Goal: Task Accomplishment & Management: Use online tool/utility

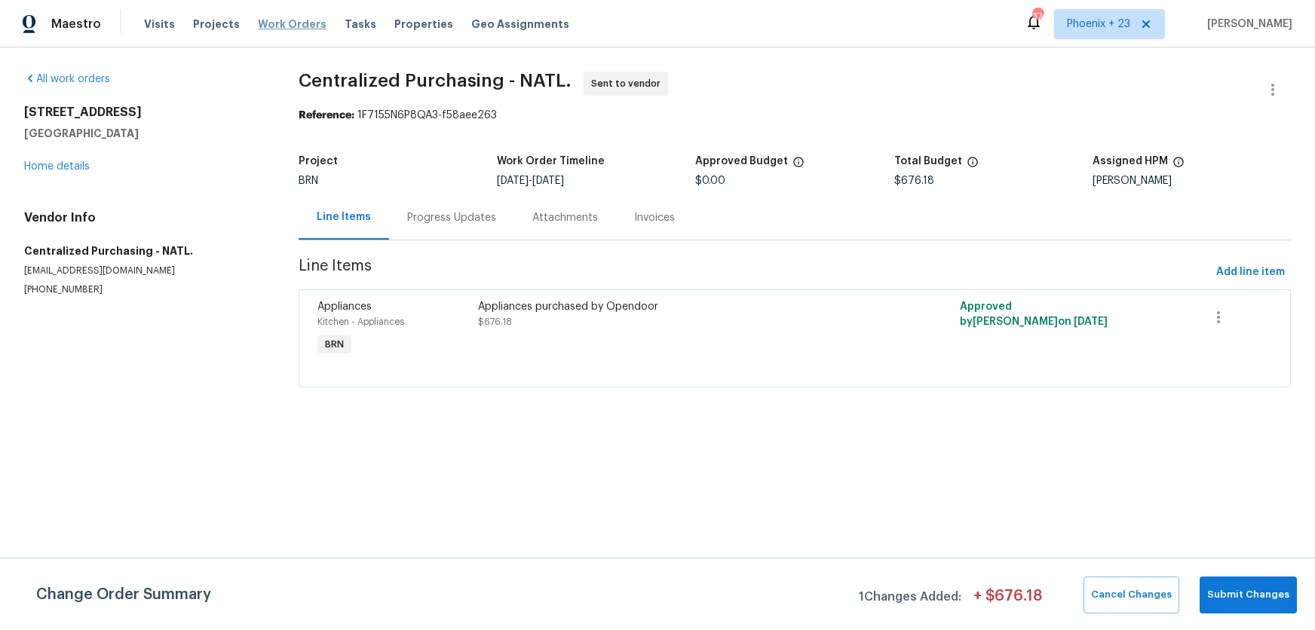
click at [258, 17] on span "Work Orders" at bounding box center [292, 24] width 69 height 15
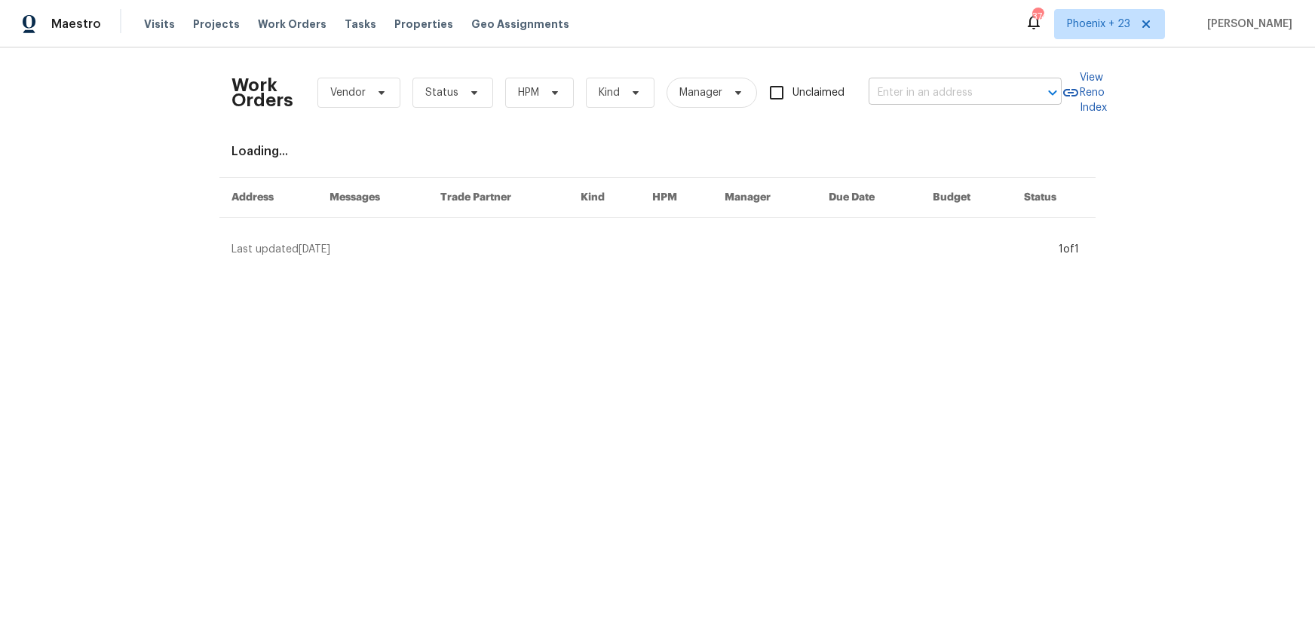
drag, startPoint x: 942, startPoint y: 80, endPoint x: 945, endPoint y: 87, distance: 8.1
click at [944, 80] on div "Work Orders Vendor Status HPM Kind Manager Unclaimed ​" at bounding box center [646, 93] width 830 height 66
click at [946, 90] on input "text" at bounding box center [944, 92] width 151 height 23
paste input "[STREET_ADDRESS]"
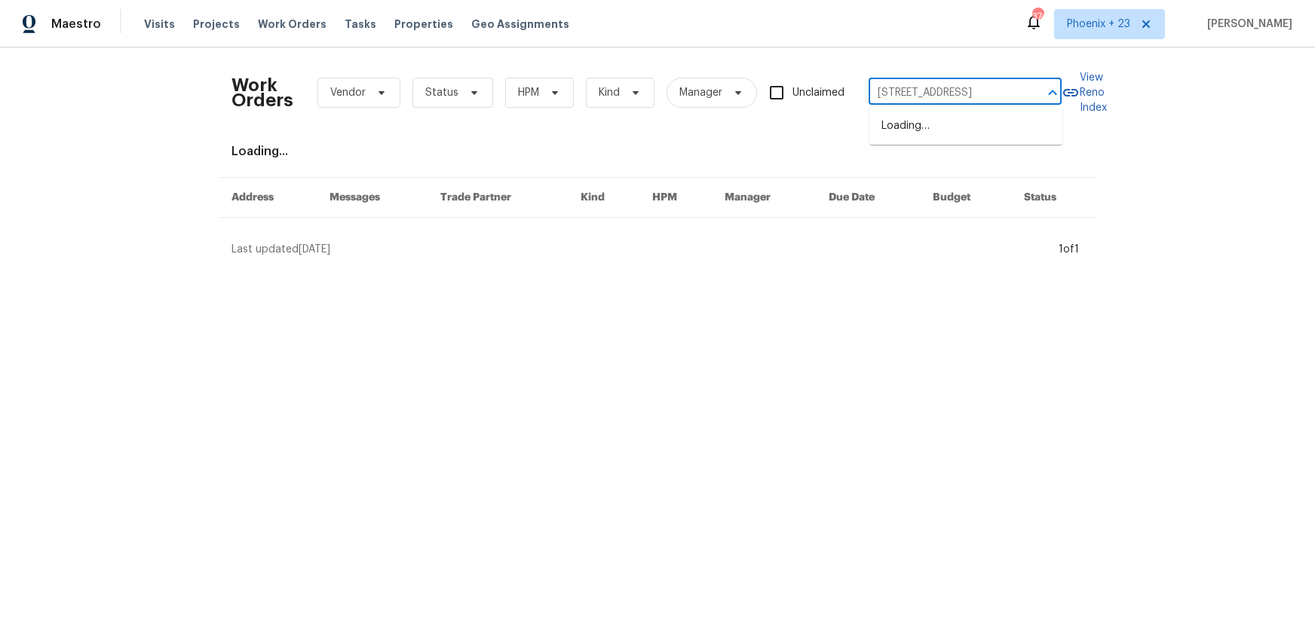
type input "[STREET_ADDRESS]"
click at [1058, 40] on div "Maestro Visits Projects Work Orders Tasks Properties Geo Assignments 374 [GEOGR…" at bounding box center [657, 24] width 1315 height 48
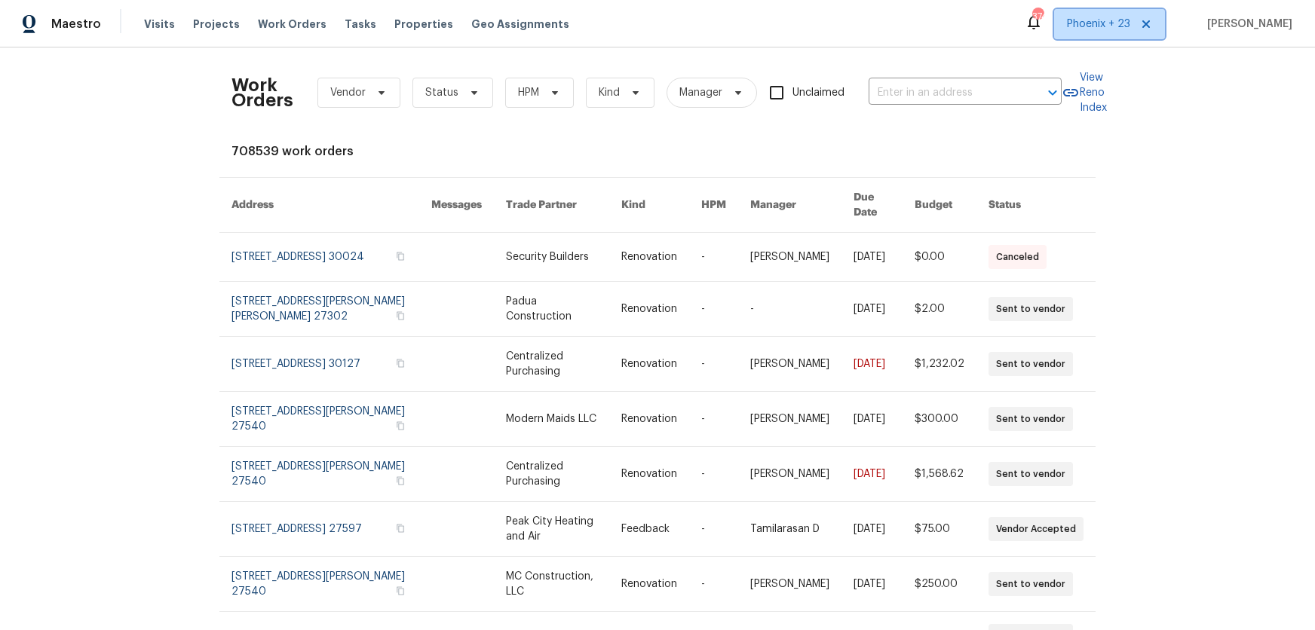
drag, startPoint x: 1067, startPoint y: 32, endPoint x: 1073, endPoint y: 46, distance: 15.5
click at [1067, 32] on span "Phoenix + 23" at bounding box center [1109, 24] width 111 height 30
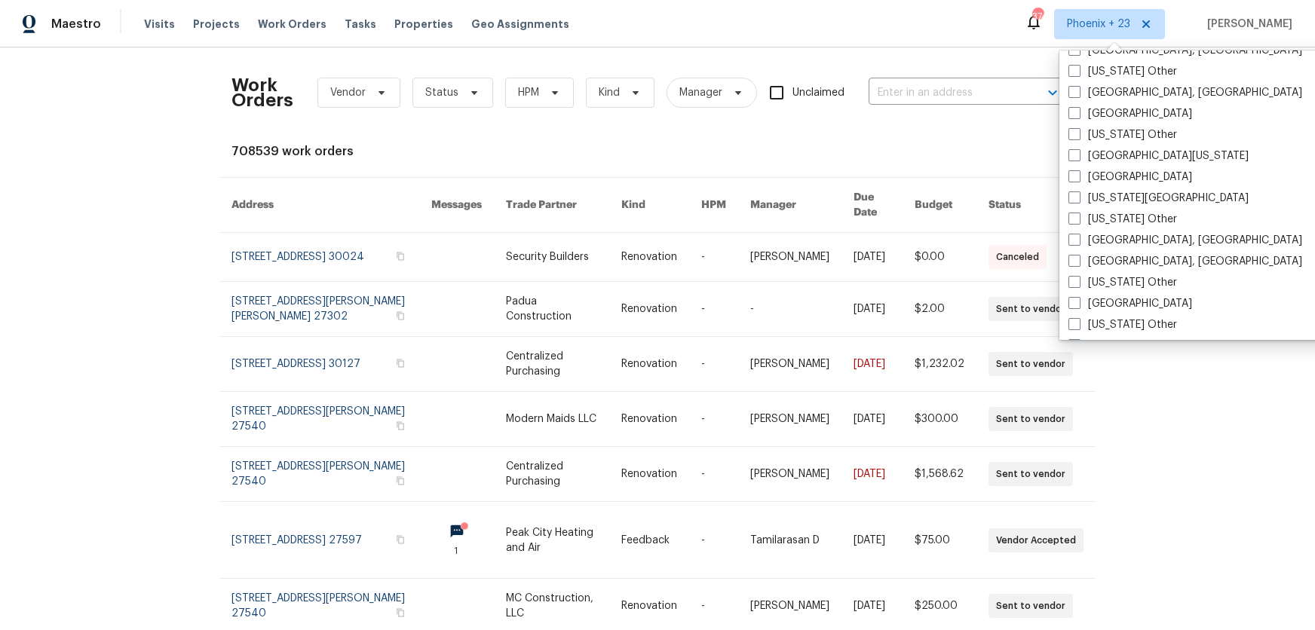
scroll to position [875, 0]
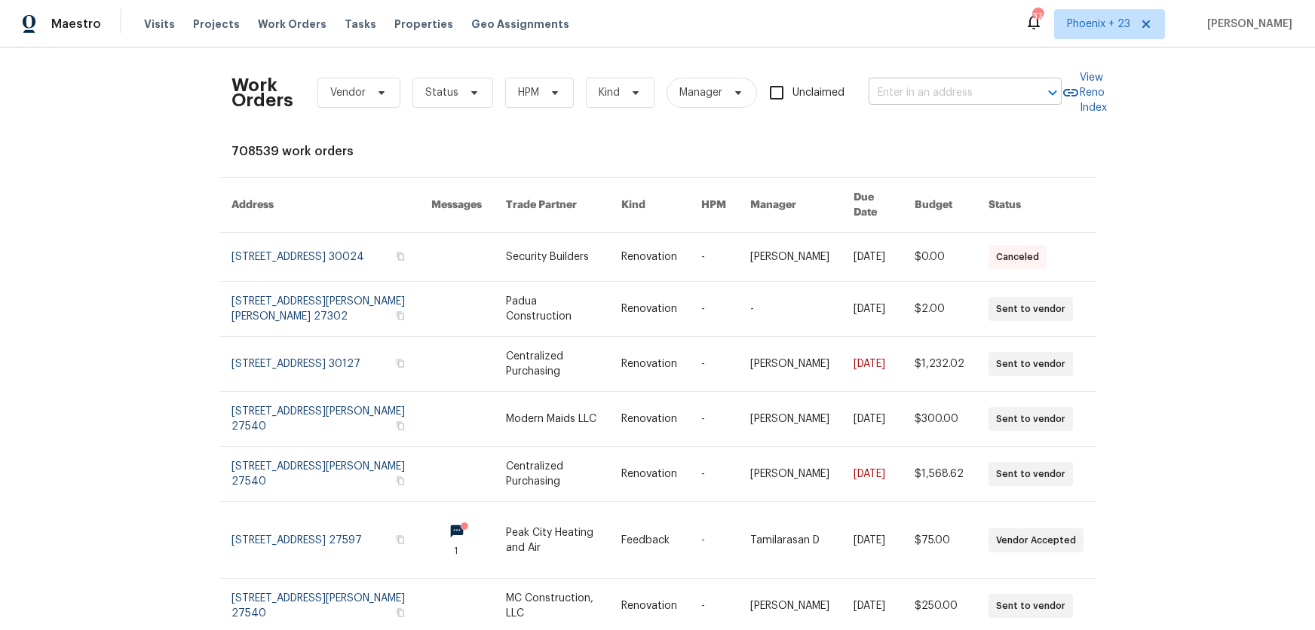
drag, startPoint x: 863, startPoint y: 60, endPoint x: 903, endPoint y: 86, distance: 47.9
click at [864, 60] on div "Work Orders Vendor Status HPM Kind Manager Unclaimed ​" at bounding box center [646, 93] width 830 height 66
click at [904, 85] on input "text" at bounding box center [944, 92] width 151 height 23
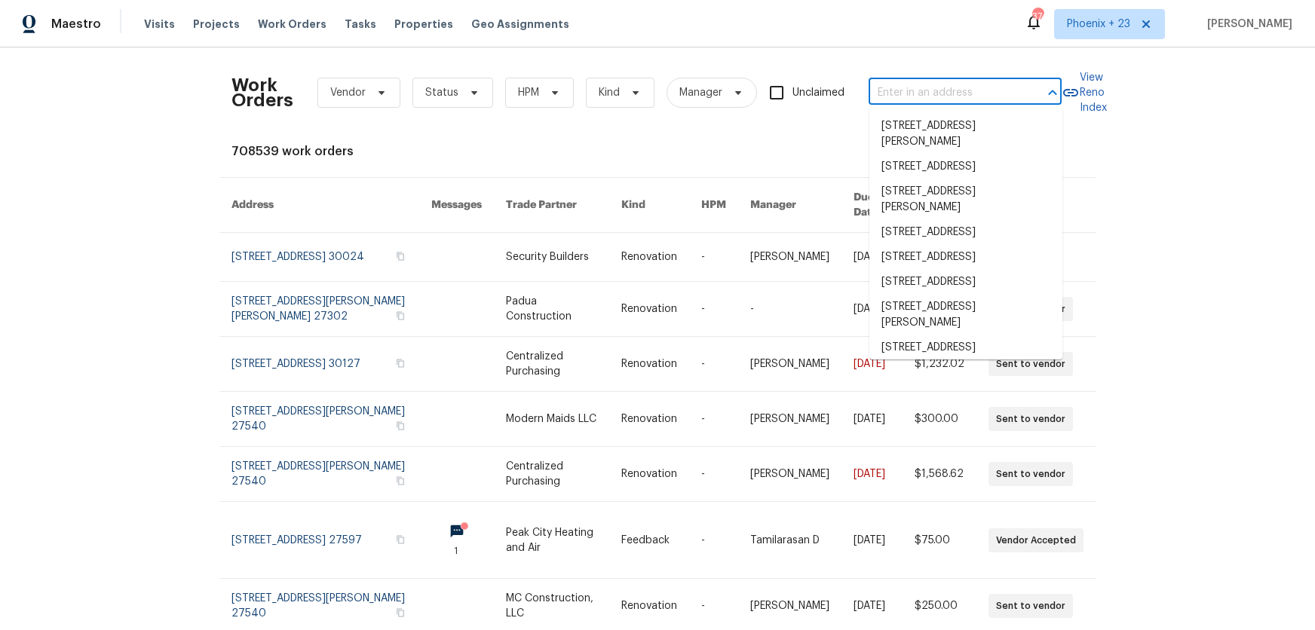
paste input "[STREET_ADDRESS]"
type input "[STREET_ADDRESS]"
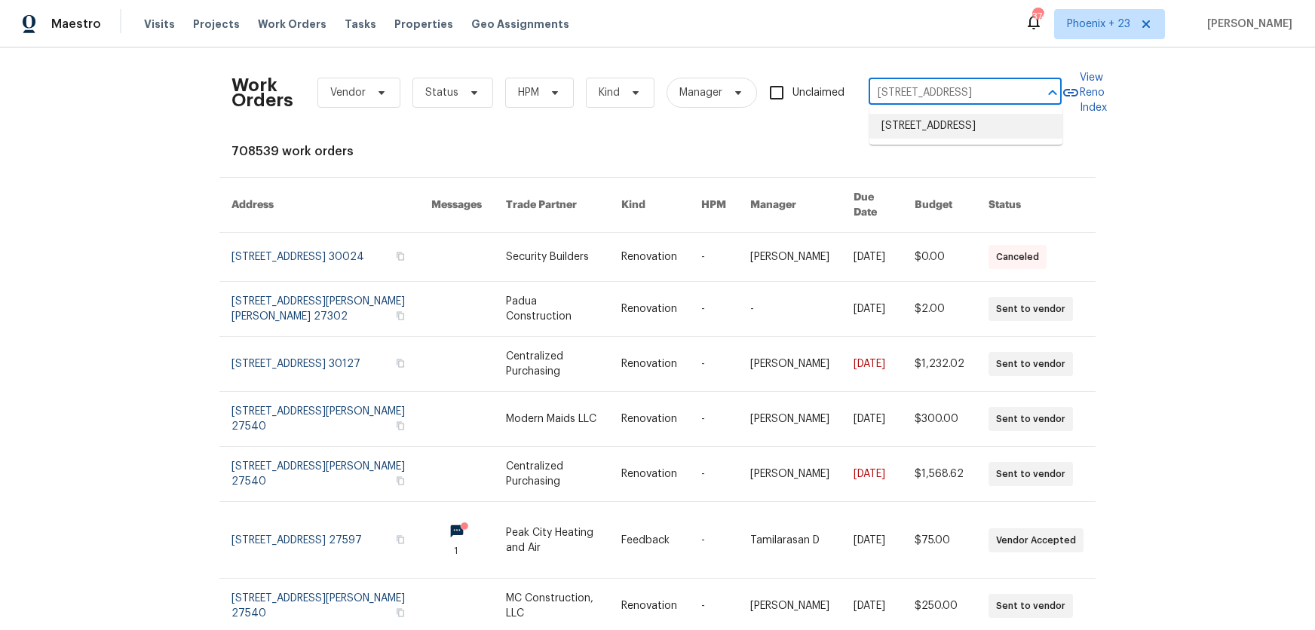
click at [932, 136] on li "[STREET_ADDRESS]" at bounding box center [965, 126] width 193 height 25
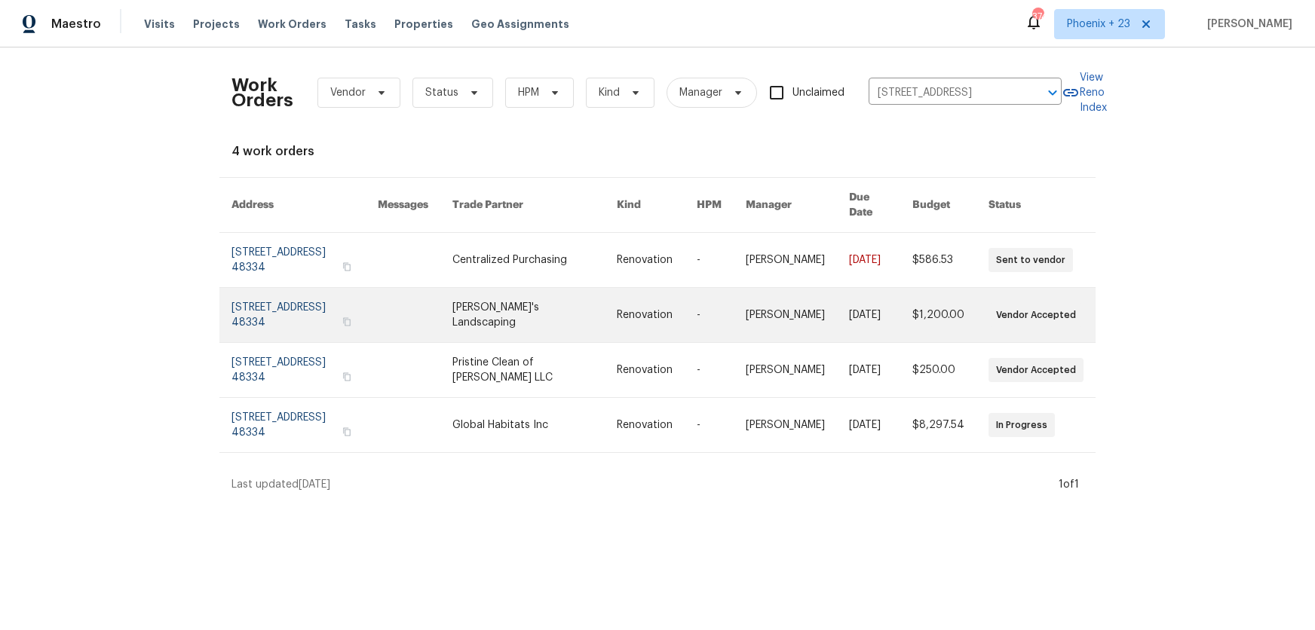
click at [549, 288] on link at bounding box center [534, 315] width 164 height 54
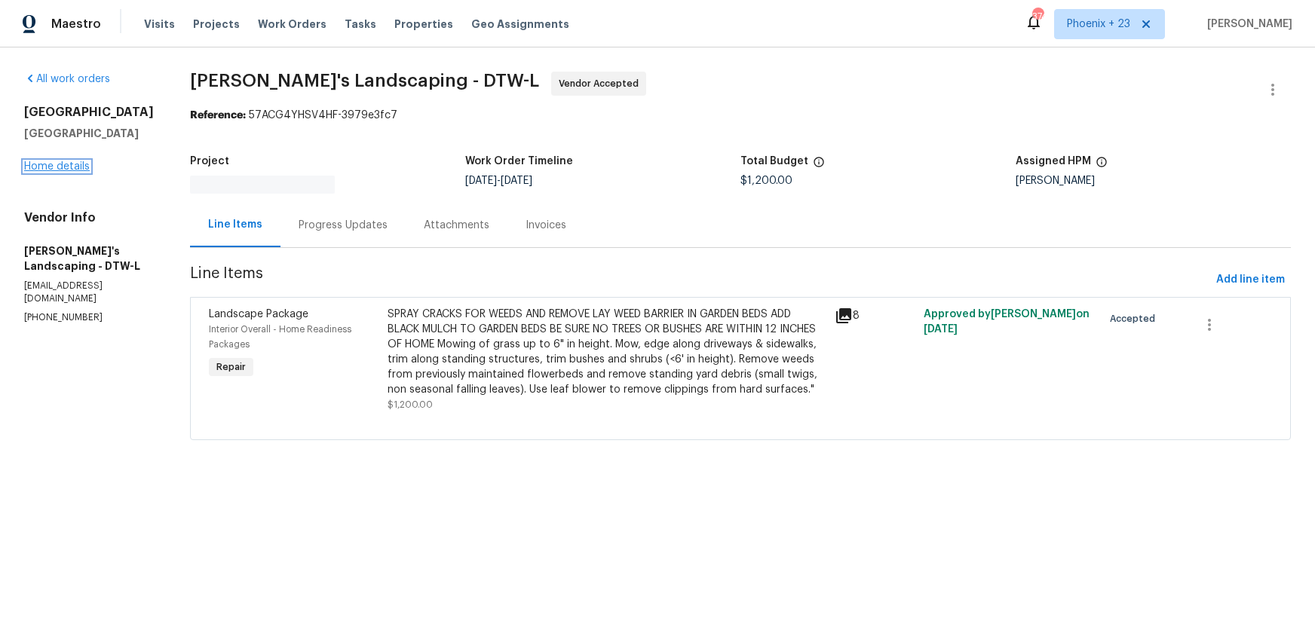
click at [74, 166] on link "Home details" at bounding box center [57, 166] width 66 height 11
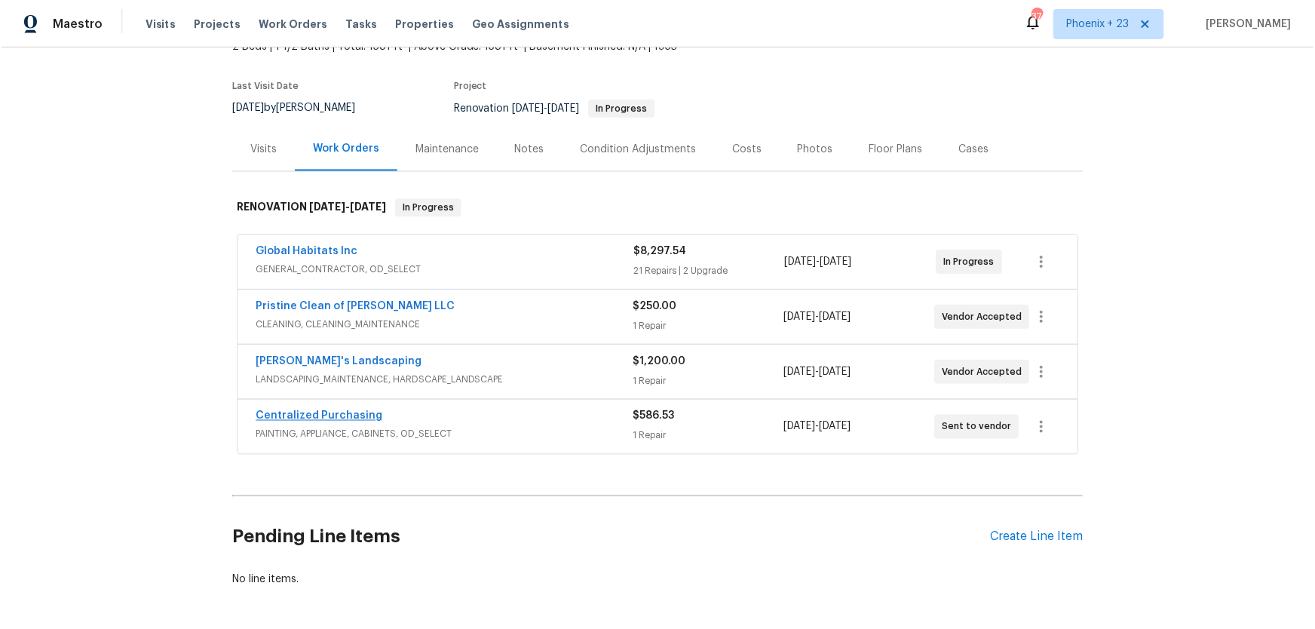
scroll to position [120, 0]
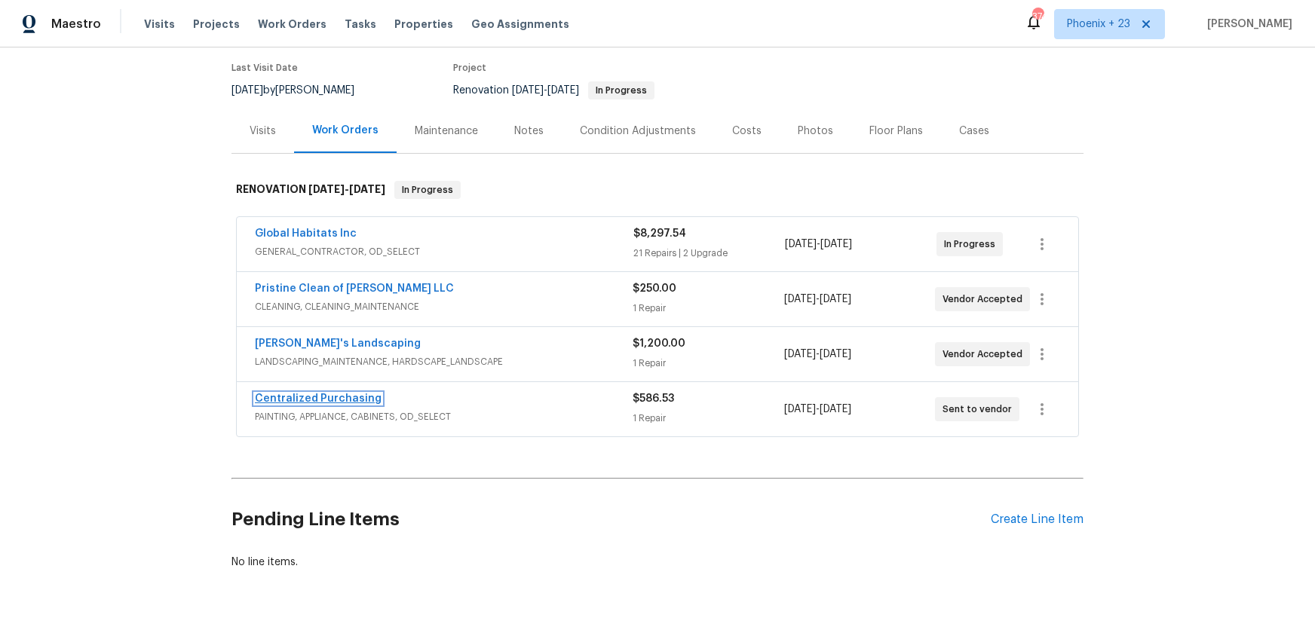
click at [352, 399] on link "Centralized Purchasing" at bounding box center [318, 399] width 127 height 11
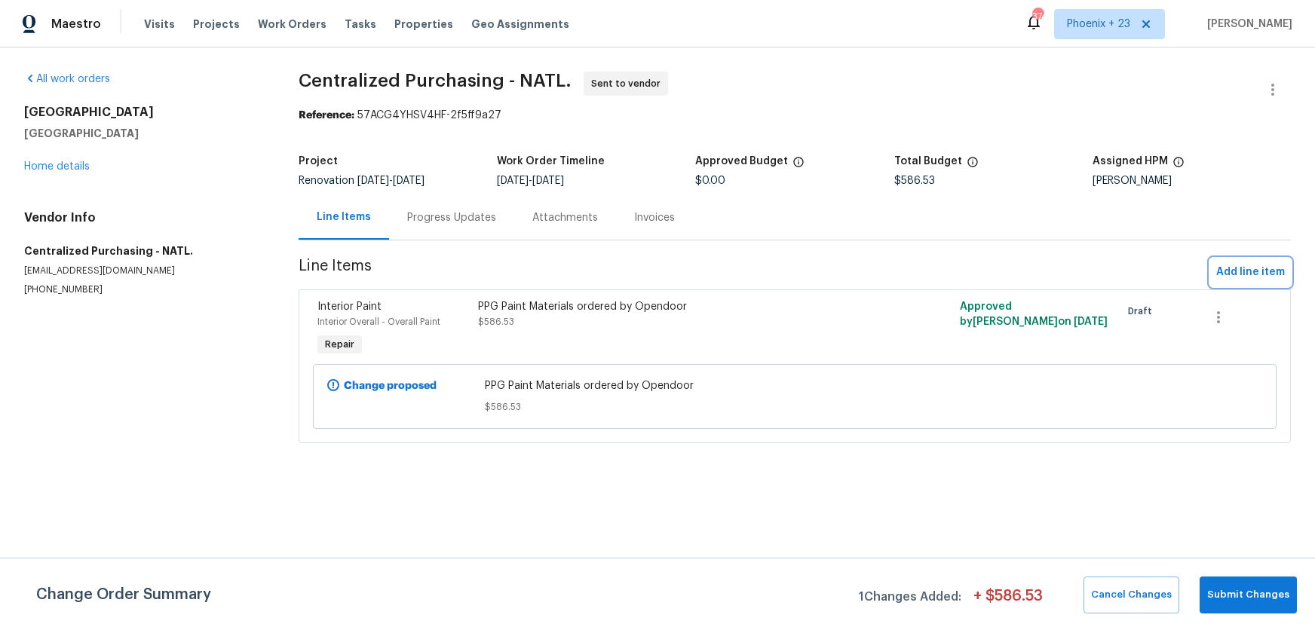
click at [1238, 272] on span "Add line item" at bounding box center [1250, 272] width 69 height 19
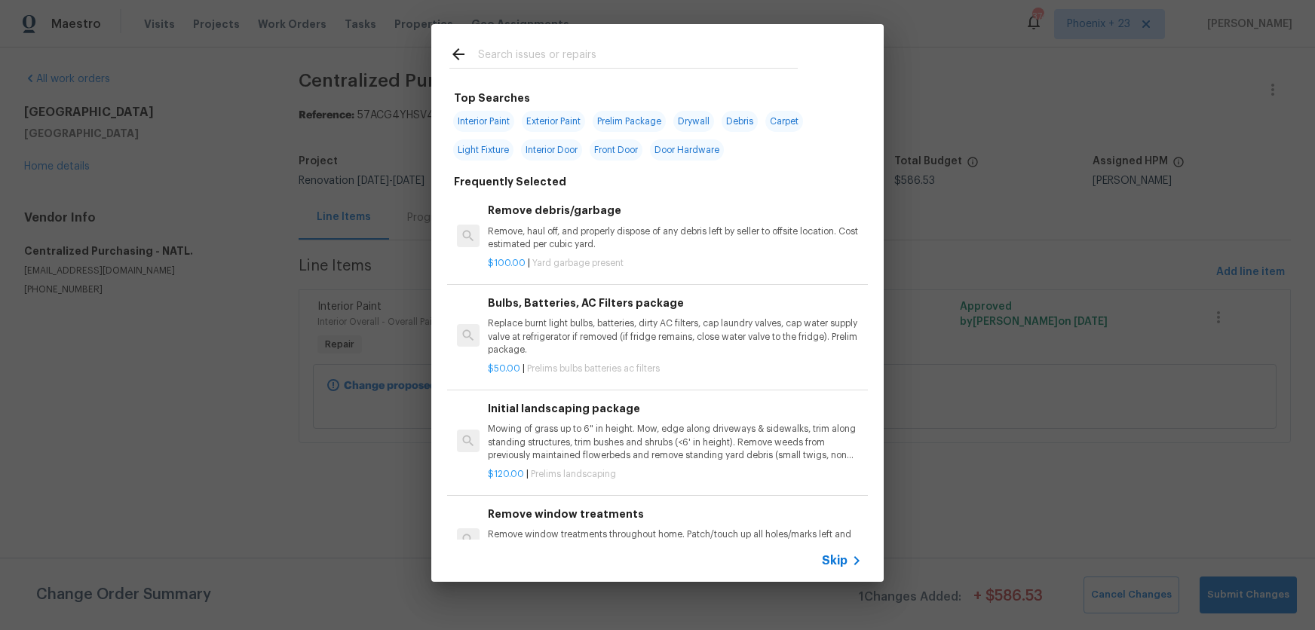
click at [556, 55] on input "text" at bounding box center [638, 56] width 320 height 23
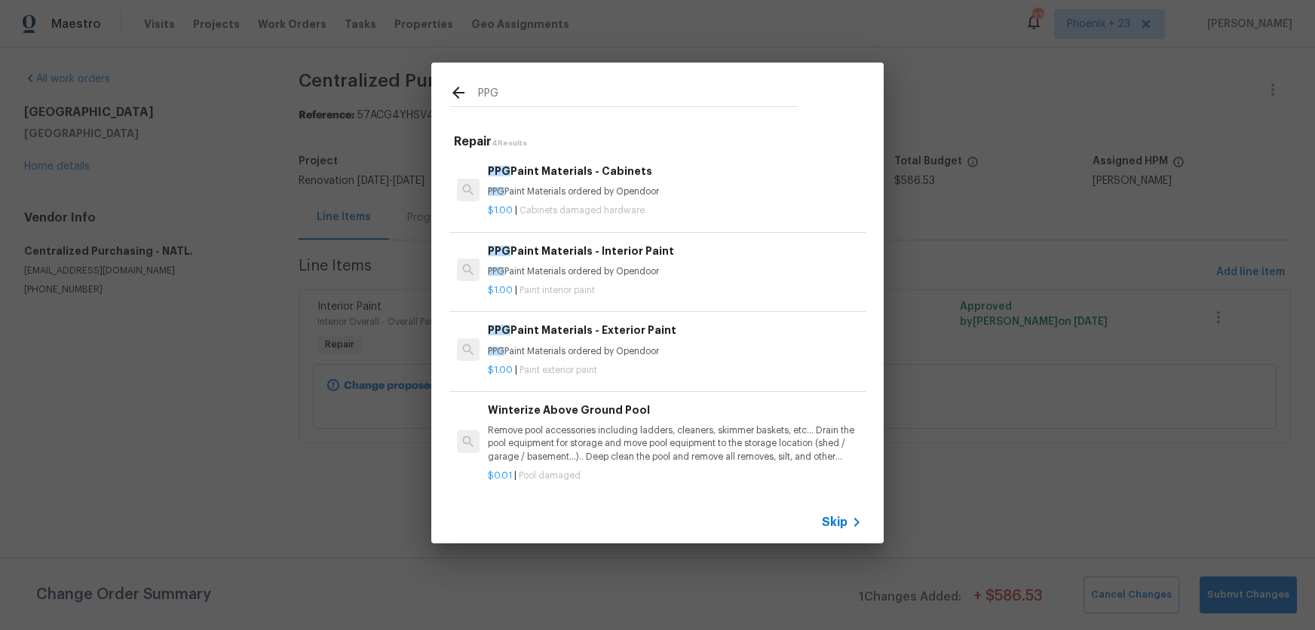
type input "PPG"
click at [679, 346] on p "PPG Paint Materials ordered by Opendoor" at bounding box center [675, 351] width 374 height 13
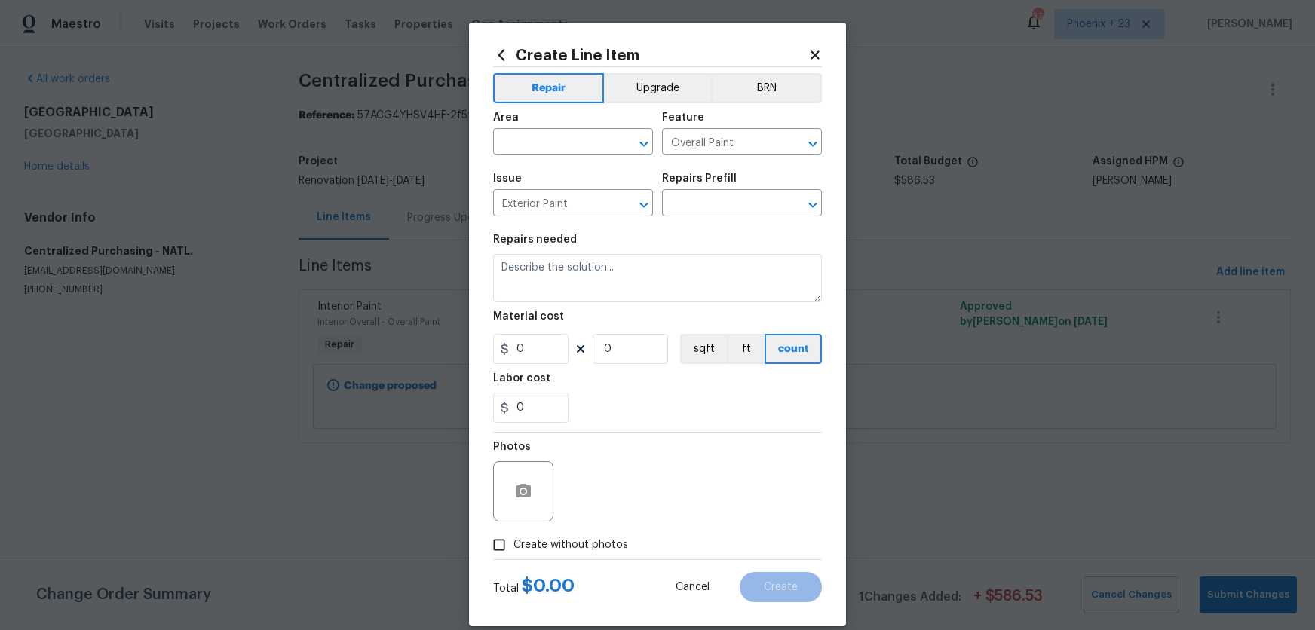
type input "PPG Paint Materials - Exterior Paint $1.00"
type textarea "PPG Paint Materials ordered by Opendoor"
type input "1"
click at [556, 132] on figure "Area ​" at bounding box center [573, 133] width 160 height 43
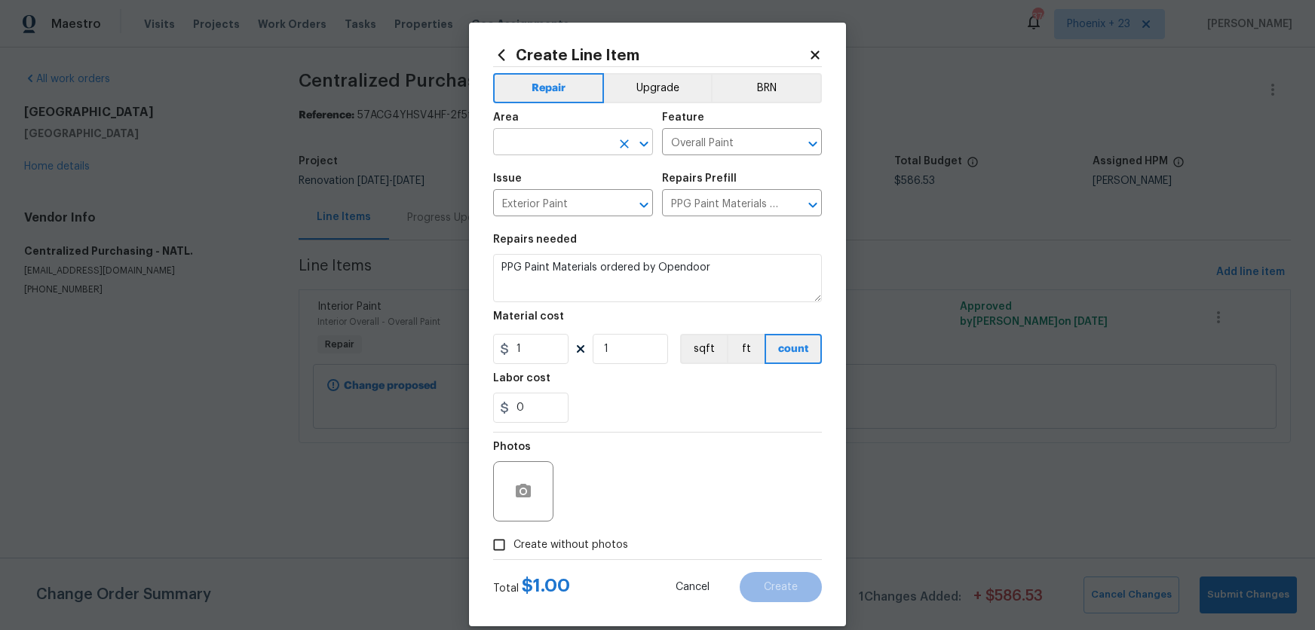
click at [559, 132] on input "text" at bounding box center [552, 143] width 118 height 23
click at [574, 169] on li "Exterior Overall" at bounding box center [573, 177] width 160 height 25
type input "Exterior Overall"
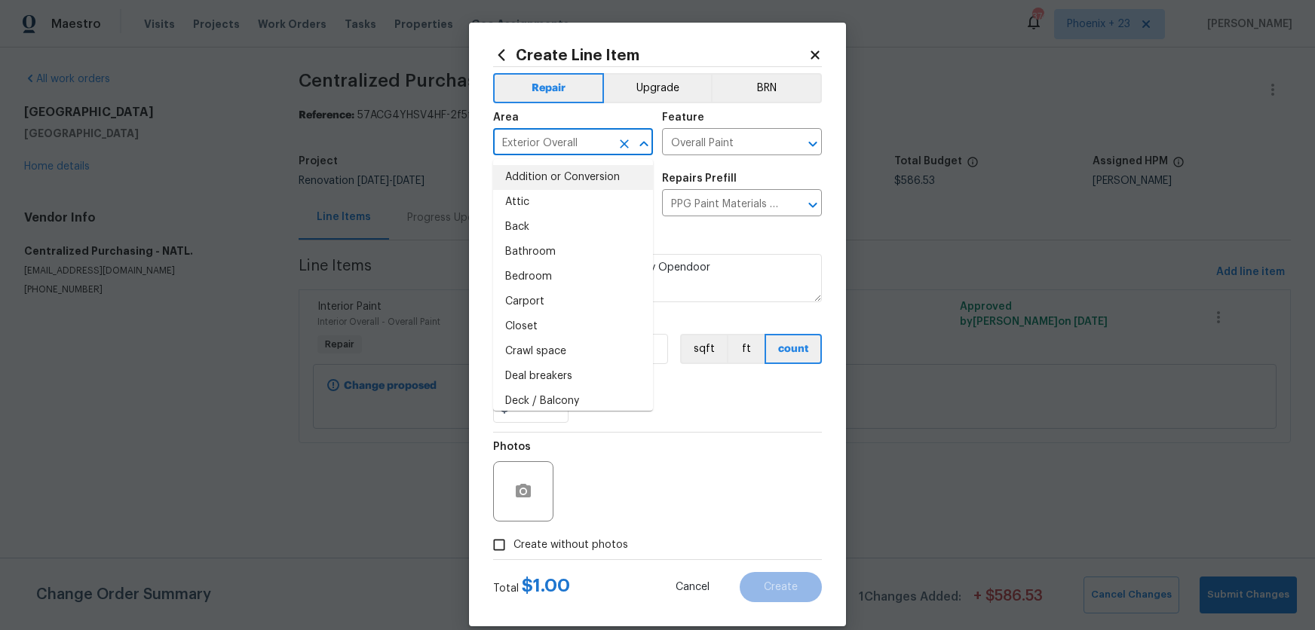
click at [752, 406] on div "0" at bounding box center [657, 408] width 329 height 30
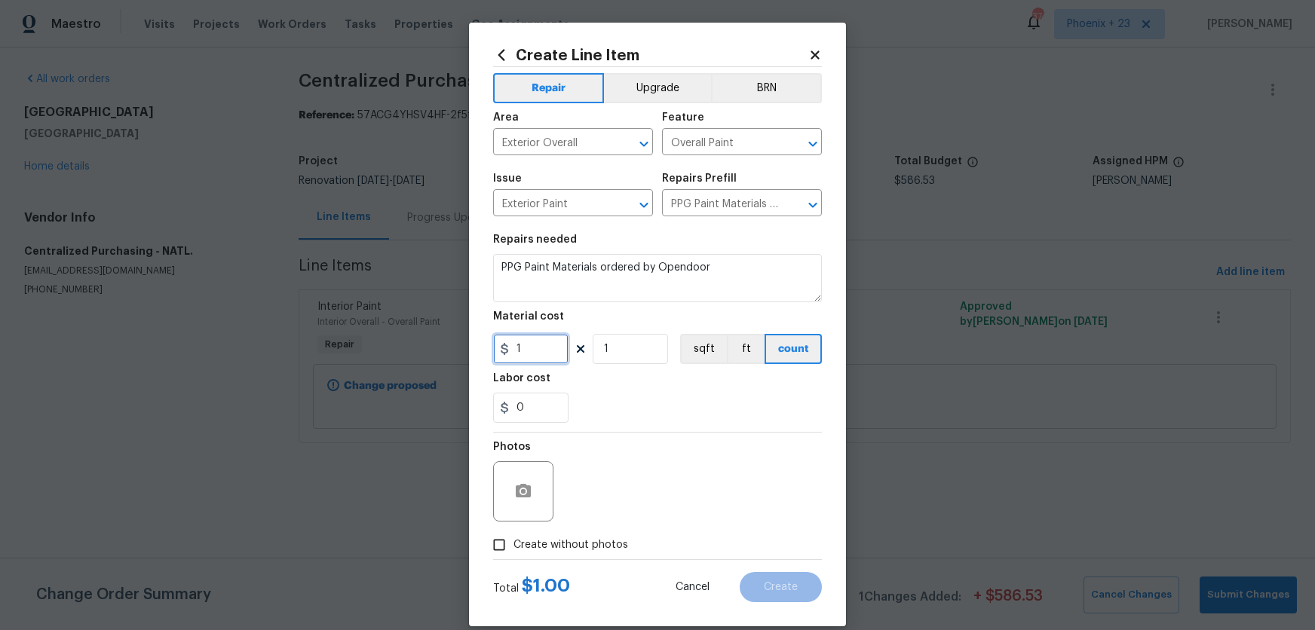
click at [548, 349] on input "1" at bounding box center [530, 349] width 75 height 30
type input "134.8"
click at [607, 549] on span "Create without photos" at bounding box center [570, 546] width 115 height 16
click at [513, 549] on input "Create without photos" at bounding box center [499, 545] width 29 height 29
checkbox input "true"
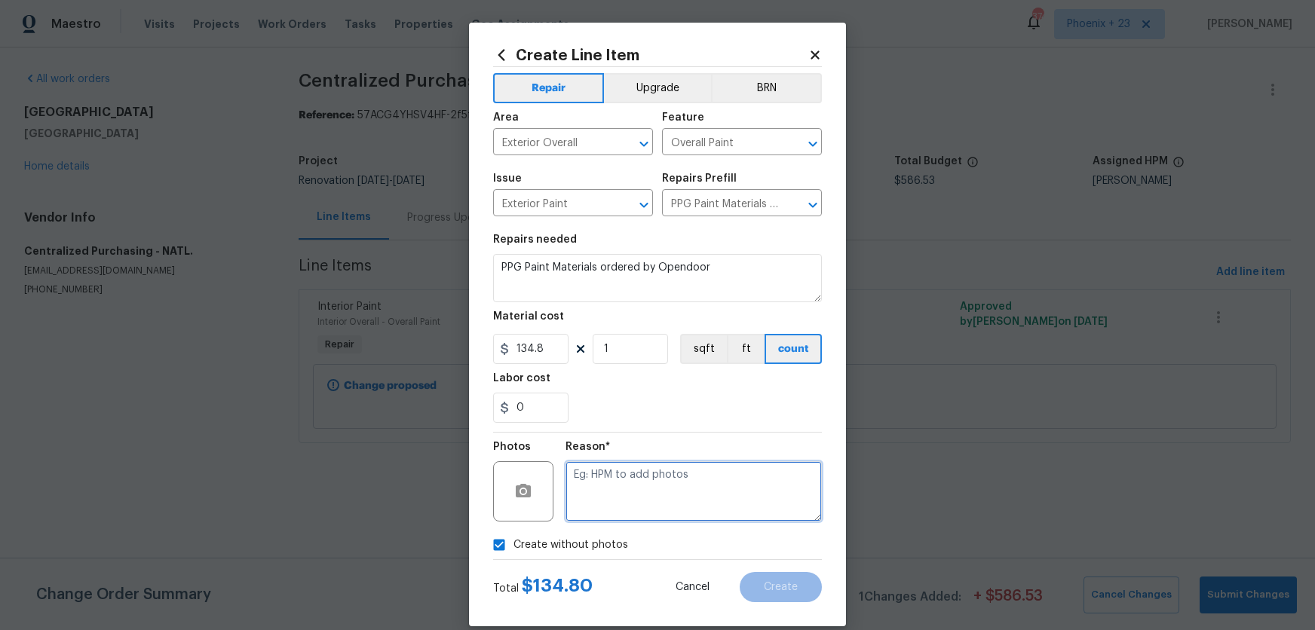
click at [628, 499] on textarea at bounding box center [693, 491] width 256 height 60
type textarea "NA"
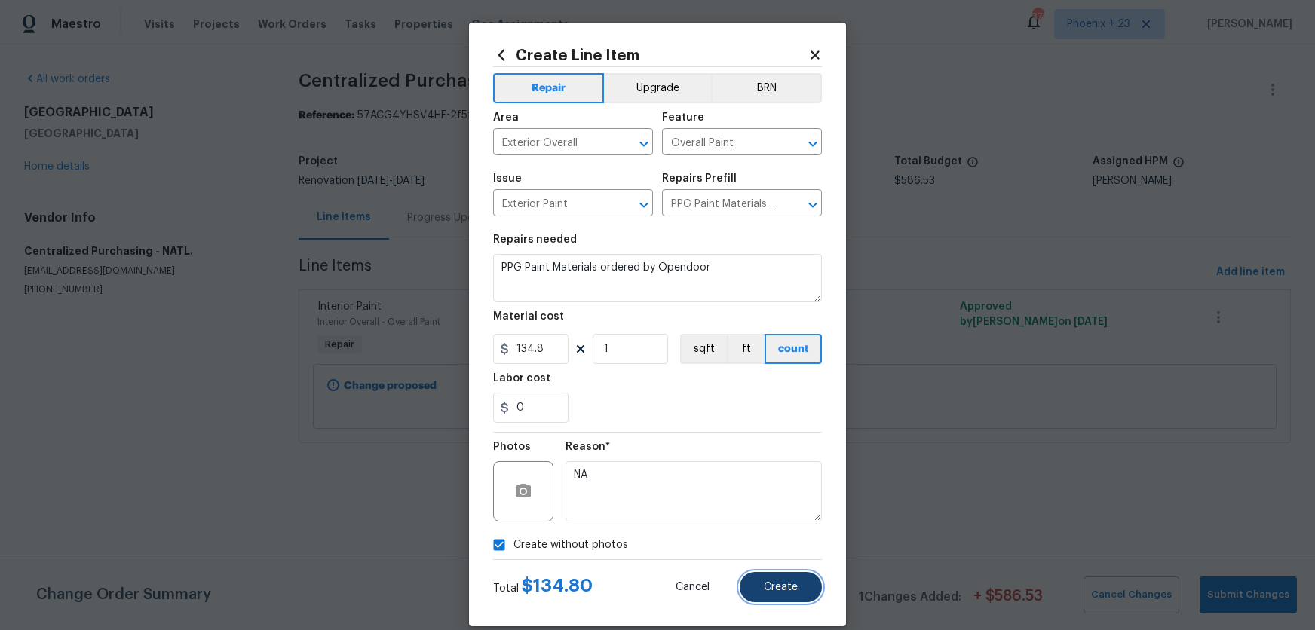
click at [801, 583] on button "Create" at bounding box center [781, 587] width 82 height 30
